Goal: Navigation & Orientation: Find specific page/section

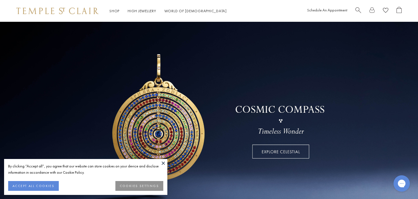
click at [166, 164] on button at bounding box center [163, 163] width 8 height 8
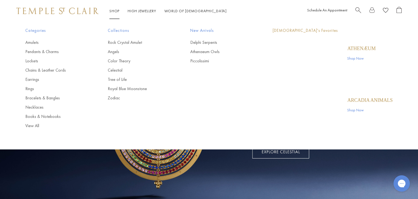
click at [114, 13] on link "Shop Shop" at bounding box center [114, 10] width 10 height 5
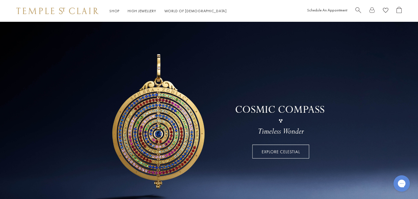
click at [22, 88] on div "Categories Amulets Pendants & Charms Lockets Chains & Leather Cords Earrings Ri…" at bounding box center [209, 83] width 394 height 122
click at [24, 88] on link at bounding box center [209, 117] width 418 height 190
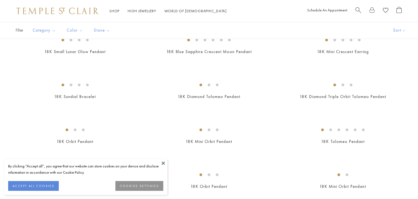
click at [163, 162] on button at bounding box center [163, 163] width 8 height 8
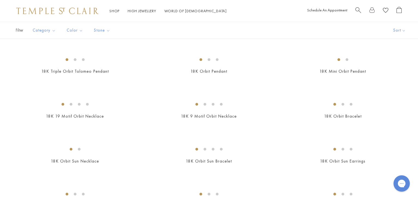
scroll to position [459, 0]
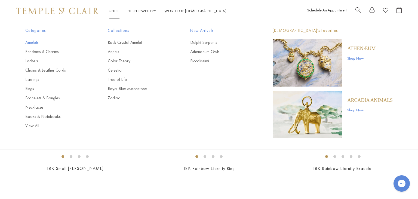
click at [32, 41] on link "Amulets" at bounding box center [55, 42] width 61 height 6
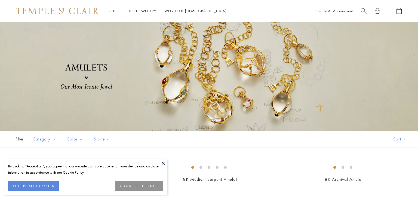
click at [164, 162] on button at bounding box center [163, 163] width 8 height 8
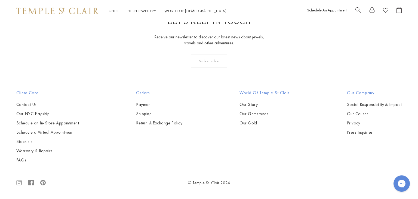
scroll to position [2957, 0]
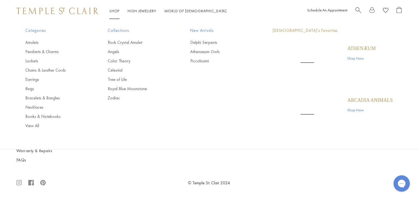
click at [110, 13] on link "Shop Shop" at bounding box center [114, 10] width 10 height 5
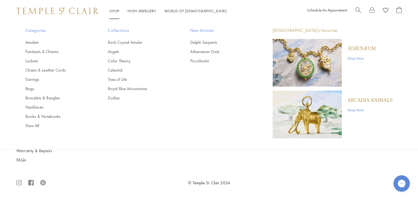
scroll to position [0, 0]
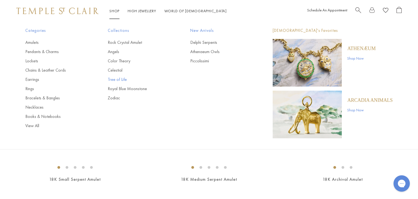
click at [116, 77] on link "Tree of Life" at bounding box center [138, 79] width 61 height 6
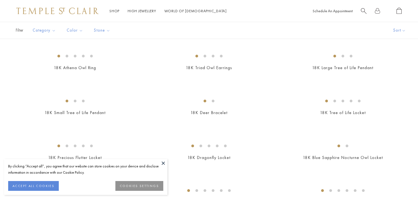
scroll to position [201, 0]
click at [166, 162] on button at bounding box center [163, 163] width 8 height 8
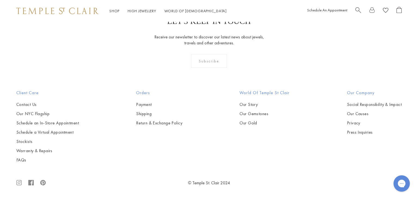
scroll to position [3043, 0]
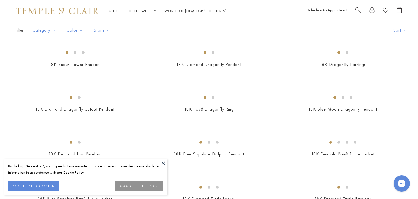
click at [163, 161] on button at bounding box center [163, 163] width 8 height 8
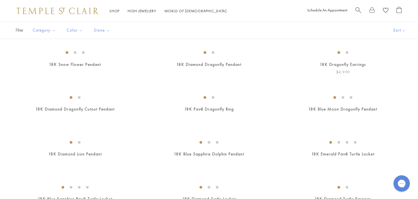
scroll to position [229, 0]
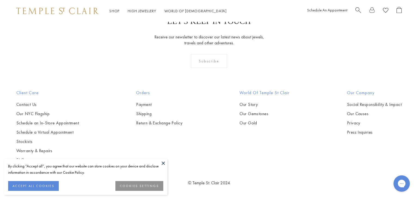
scroll to position [574, 0]
click at [164, 162] on button at bounding box center [163, 163] width 8 height 8
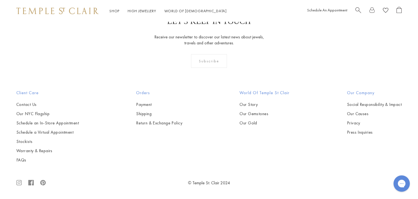
scroll to position [431, 0]
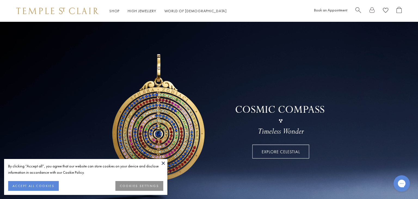
click at [274, 149] on link at bounding box center [209, 117] width 418 height 190
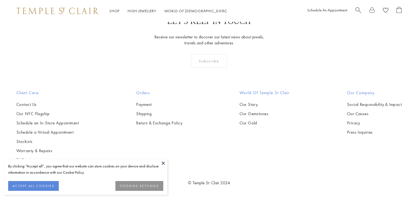
click at [165, 162] on button at bounding box center [163, 163] width 8 height 8
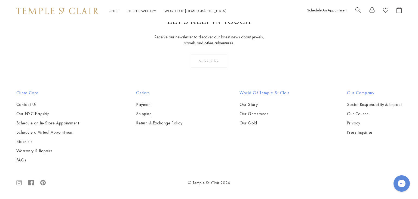
scroll to position [488, 0]
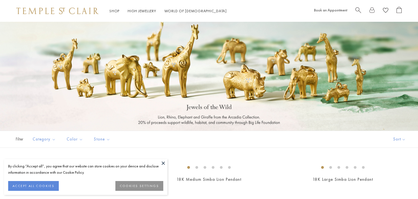
click at [162, 164] on button at bounding box center [163, 163] width 8 height 8
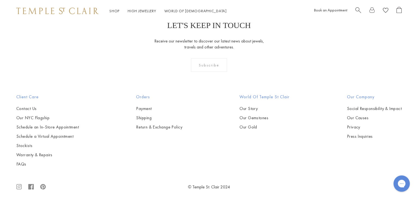
scroll to position [287, 0]
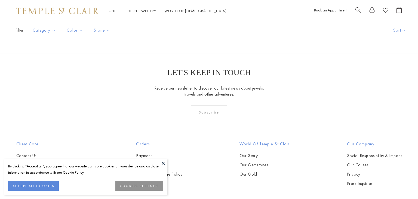
click at [164, 163] on button at bounding box center [163, 163] width 8 height 8
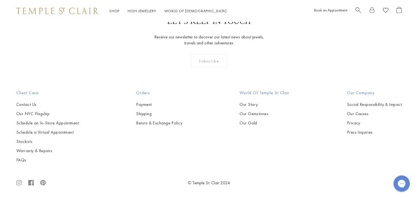
scroll to position [344, 0]
